Goal: Information Seeking & Learning: Learn about a topic

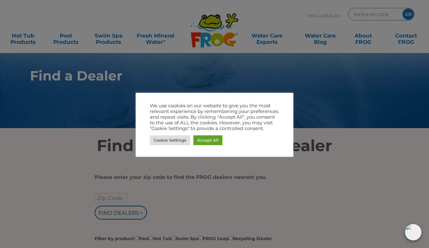
click at [292, 188] on div at bounding box center [214, 124] width 429 height 248
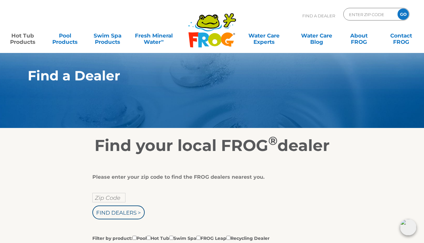
click at [21, 39] on link "Hot Tub Products" at bounding box center [22, 35] width 33 height 13
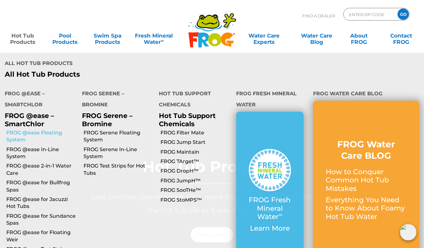
click at [32, 129] on link "FROG @ease Floating System" at bounding box center [41, 136] width 71 height 14
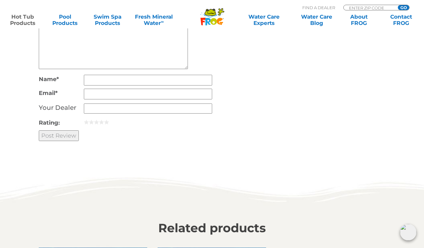
scroll to position [1528, 0]
